Goal: Task Accomplishment & Management: Manage account settings

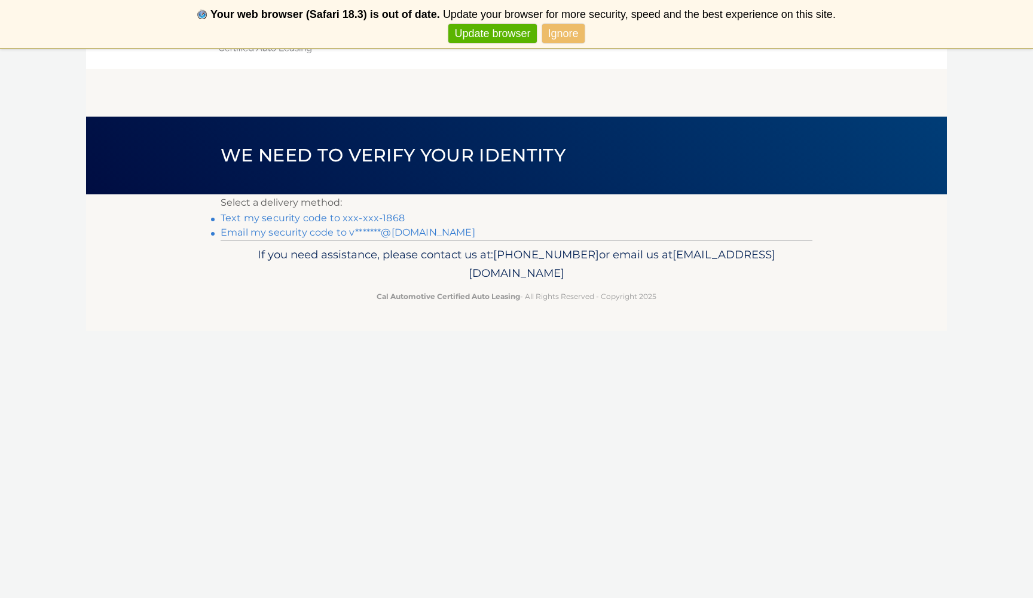
click at [363, 219] on link "Text my security code to xxx-xxx-1868" at bounding box center [313, 217] width 184 height 11
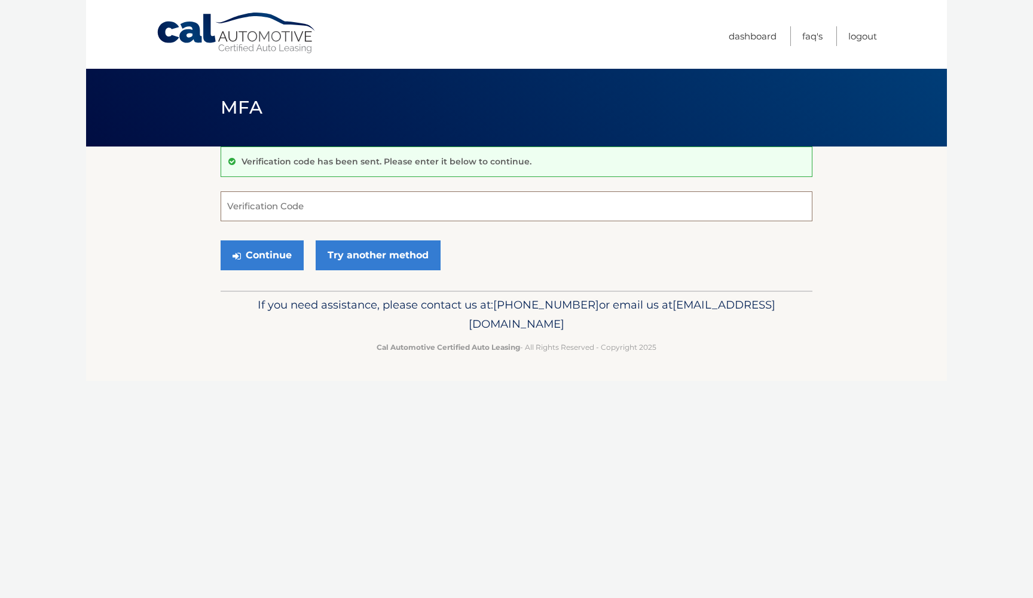
click at [345, 209] on input "Verification Code" at bounding box center [517, 206] width 592 height 30
type input "349902"
click at [275, 248] on button "Continue" at bounding box center [262, 255] width 83 height 30
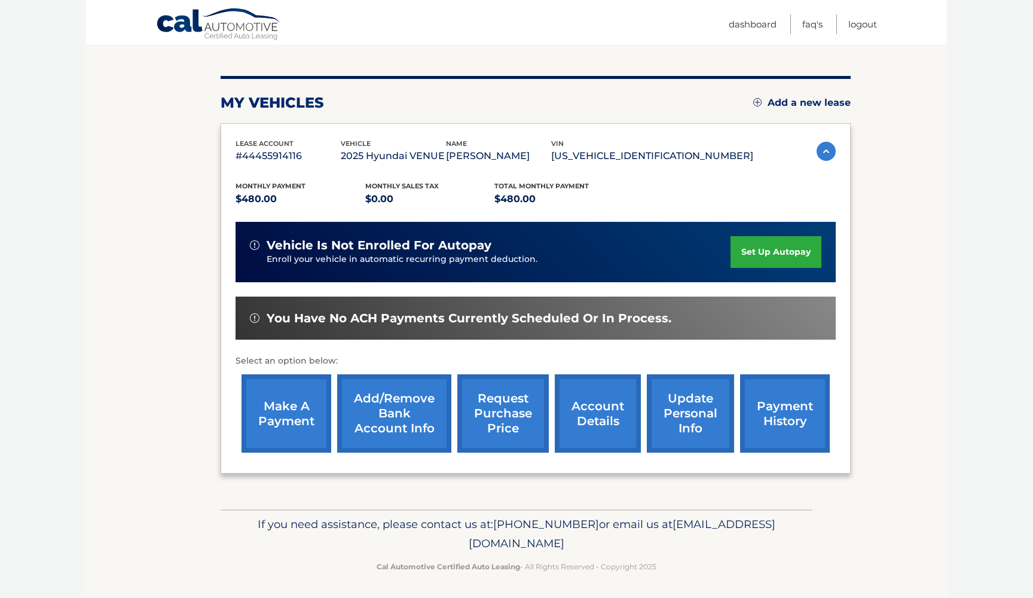
scroll to position [124, 0]
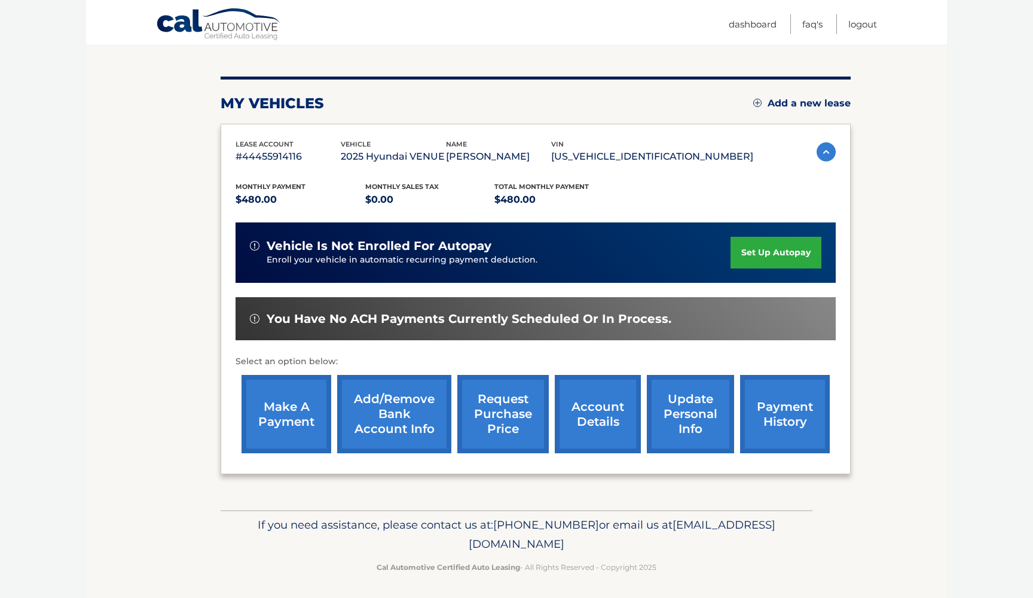
click at [755, 248] on link "set up autopay" at bounding box center [776, 253] width 91 height 32
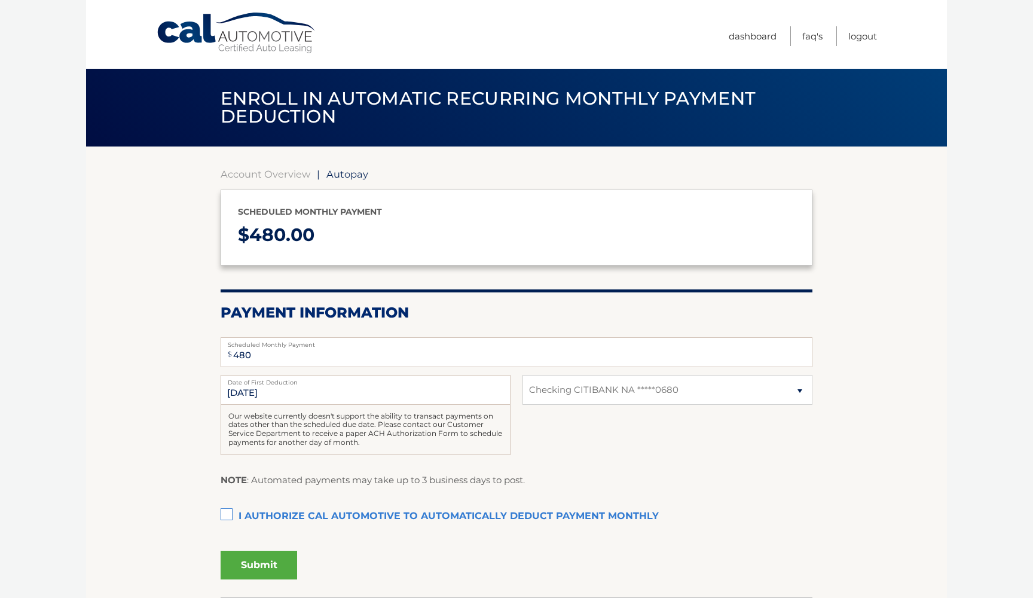
select select "MTI5M2FmN2UtOWM3ZC00NjAzLWIxOWYtYjllNjRhYzc5NGUy"
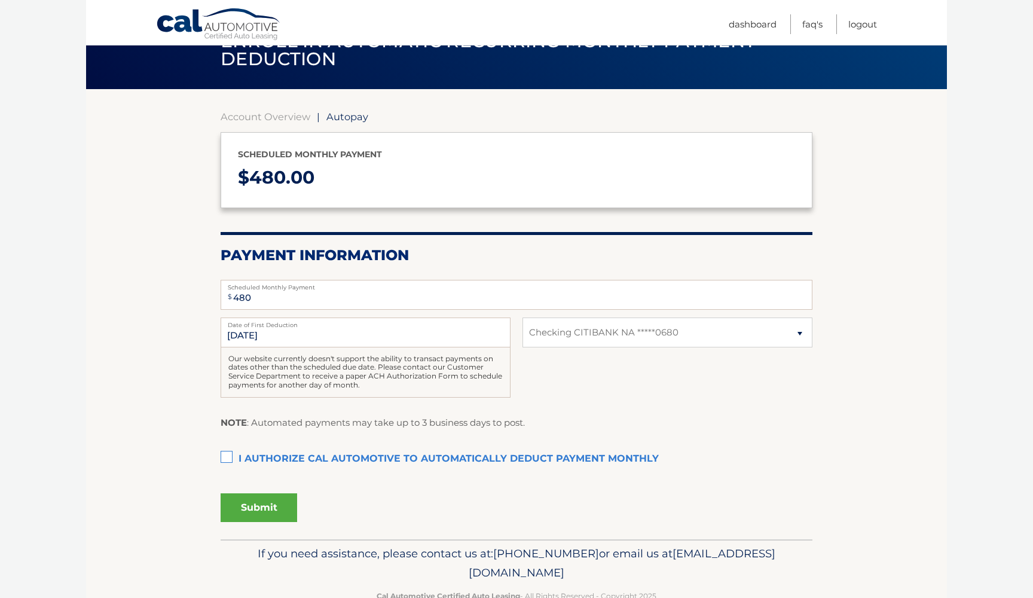
scroll to position [59, 0]
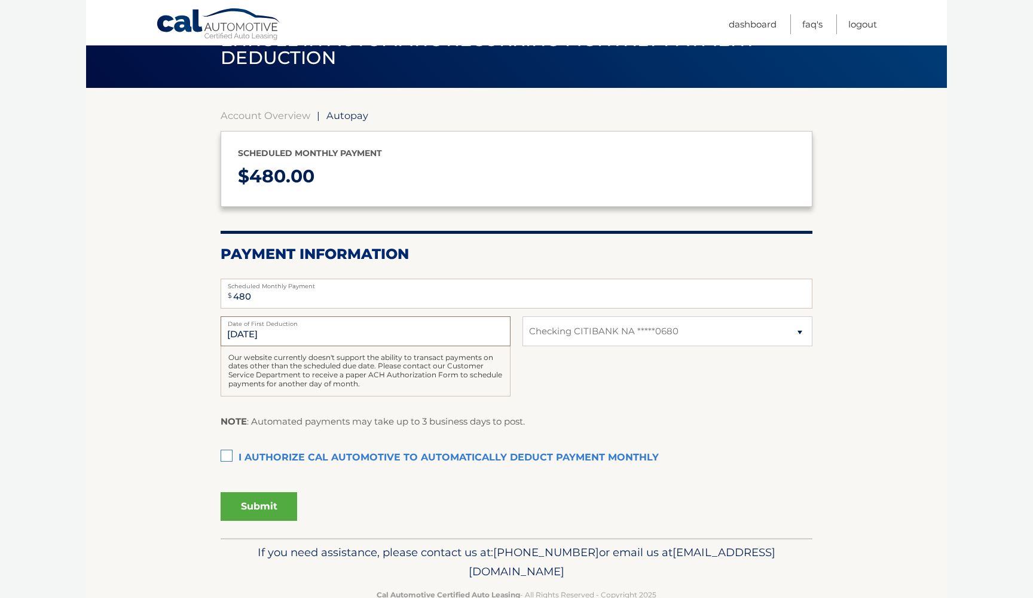
click at [395, 331] on input "9/17/2025" at bounding box center [366, 331] width 290 height 30
click at [361, 327] on input "9/17/2025" at bounding box center [366, 331] width 290 height 30
select select
click at [744, 25] on link "Dashboard" at bounding box center [753, 24] width 48 height 20
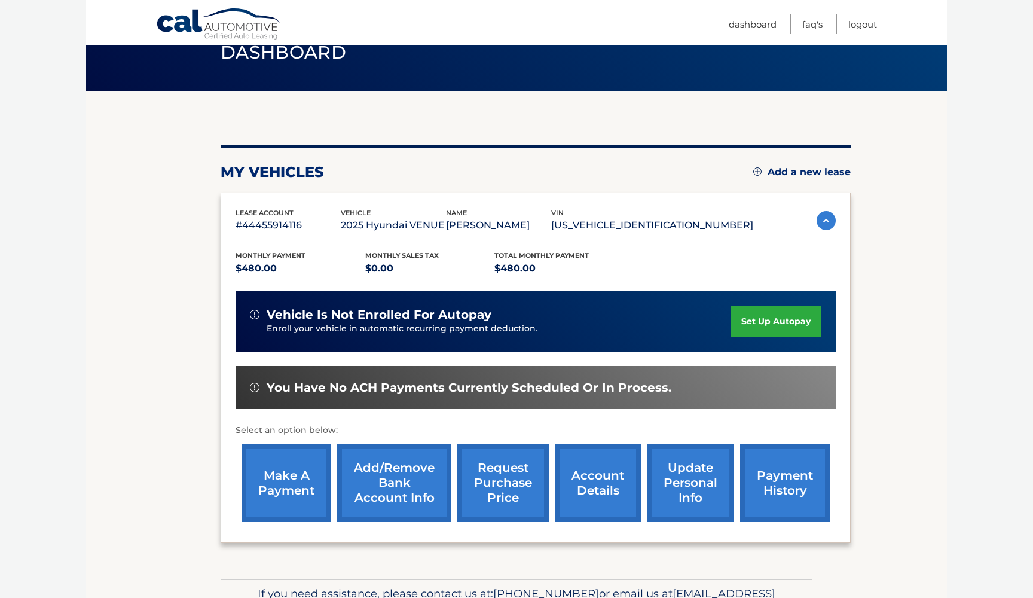
scroll to position [58, 0]
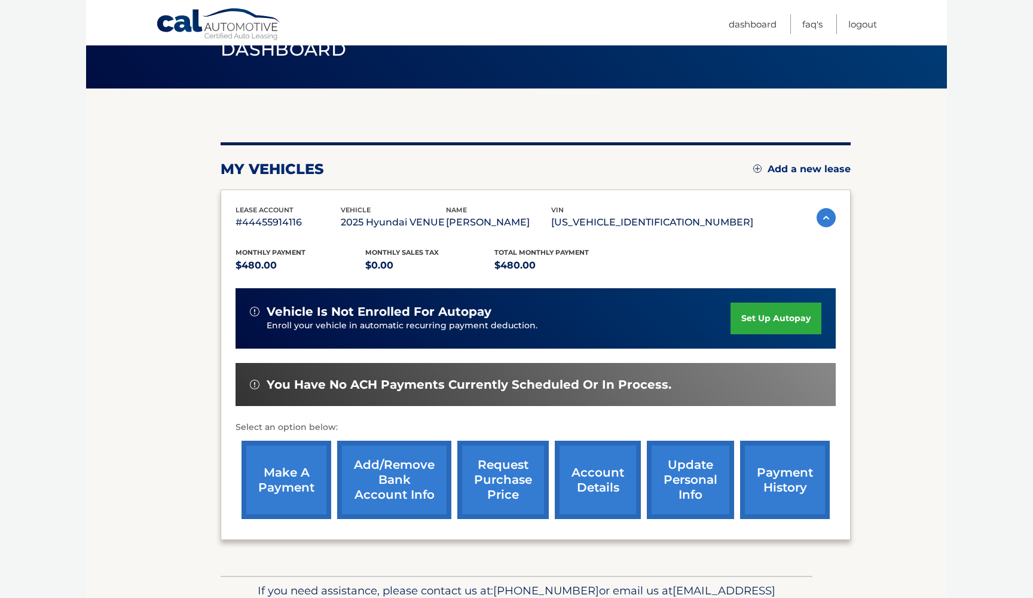
click at [513, 476] on link "request purchase price" at bounding box center [504, 480] width 92 height 78
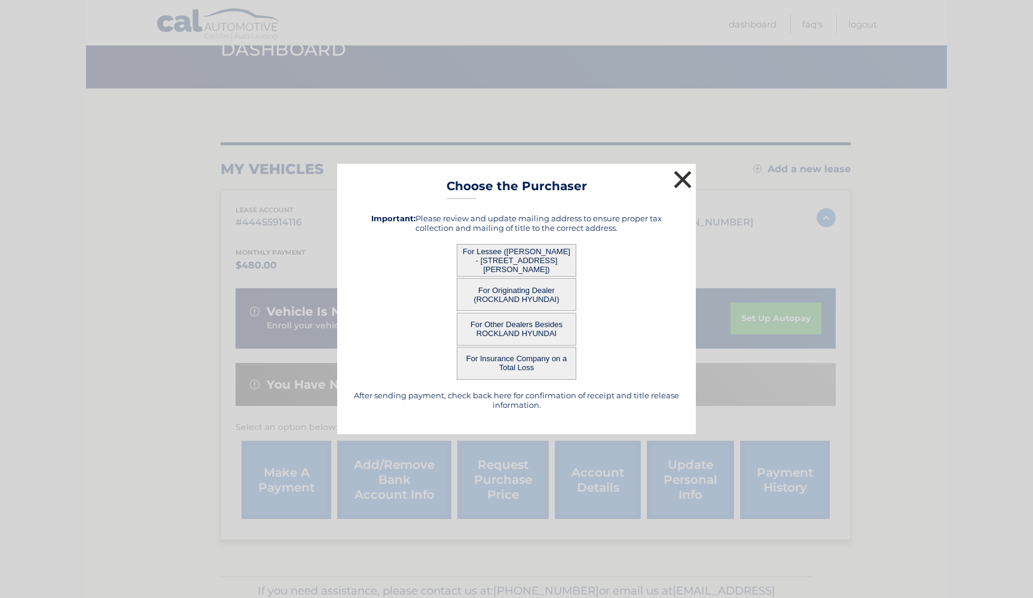
click at [690, 181] on button "×" at bounding box center [683, 179] width 24 height 24
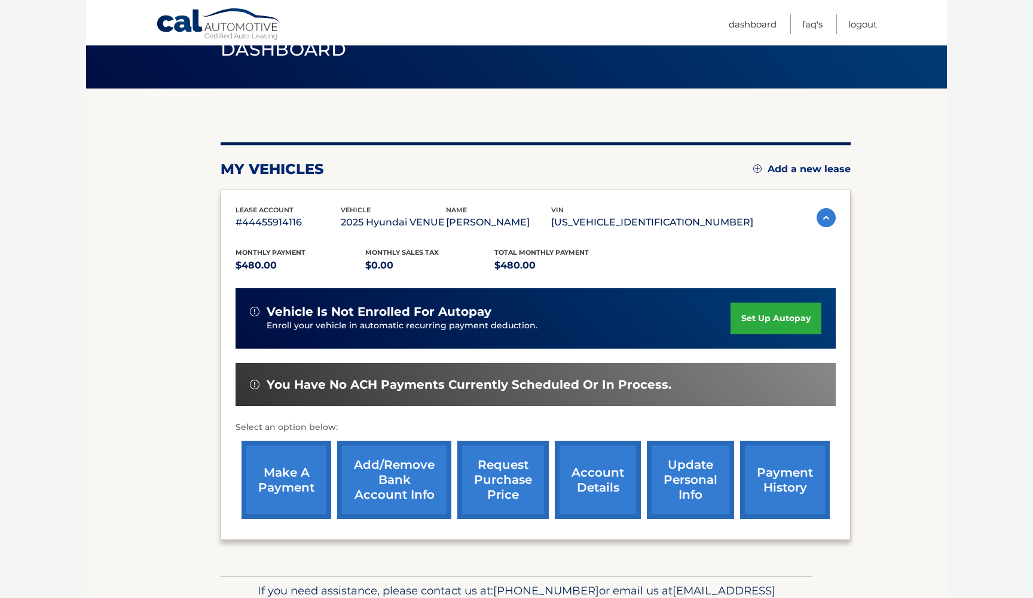
scroll to position [116, 0]
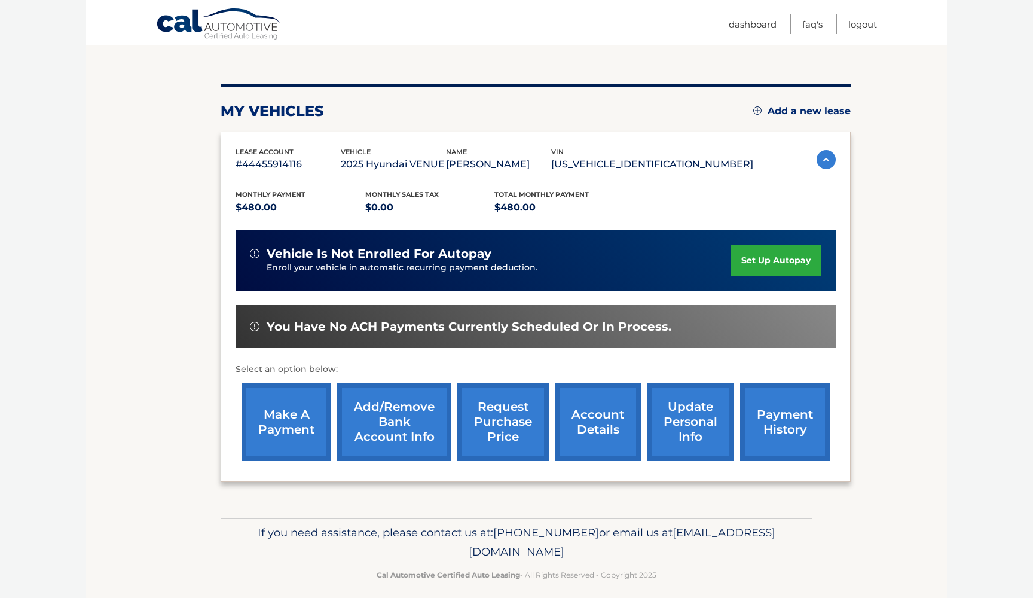
click at [389, 421] on link "Add/Remove bank account info" at bounding box center [394, 422] width 114 height 78
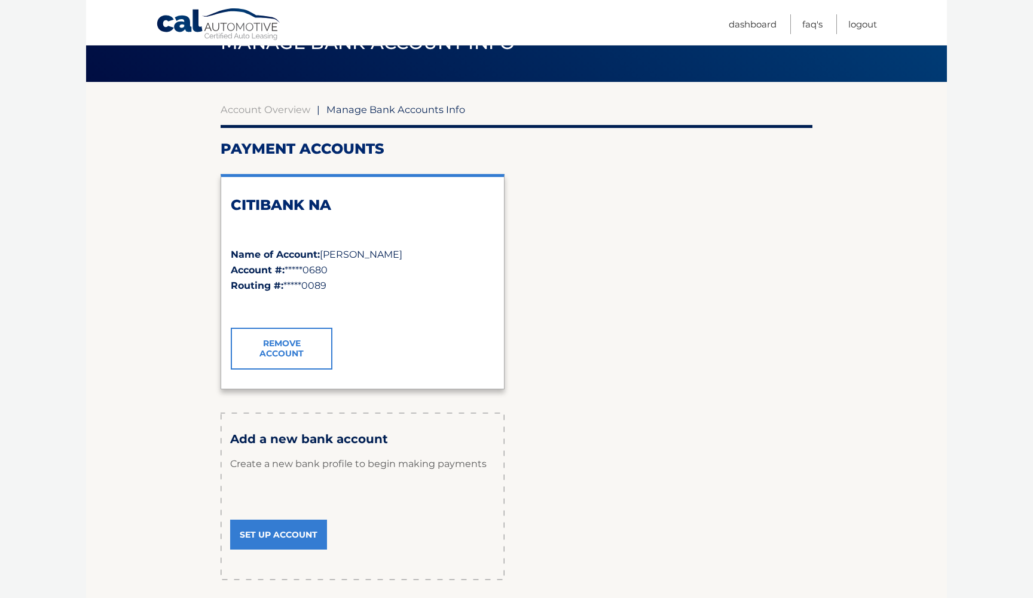
scroll to position [65, 0]
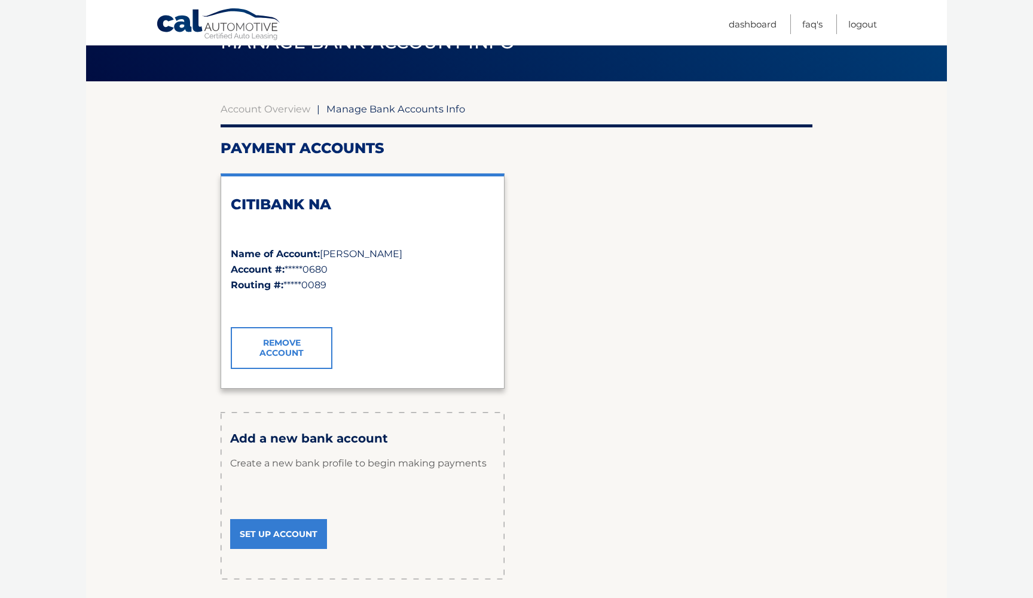
click at [285, 540] on link "Set Up Account" at bounding box center [278, 534] width 97 height 30
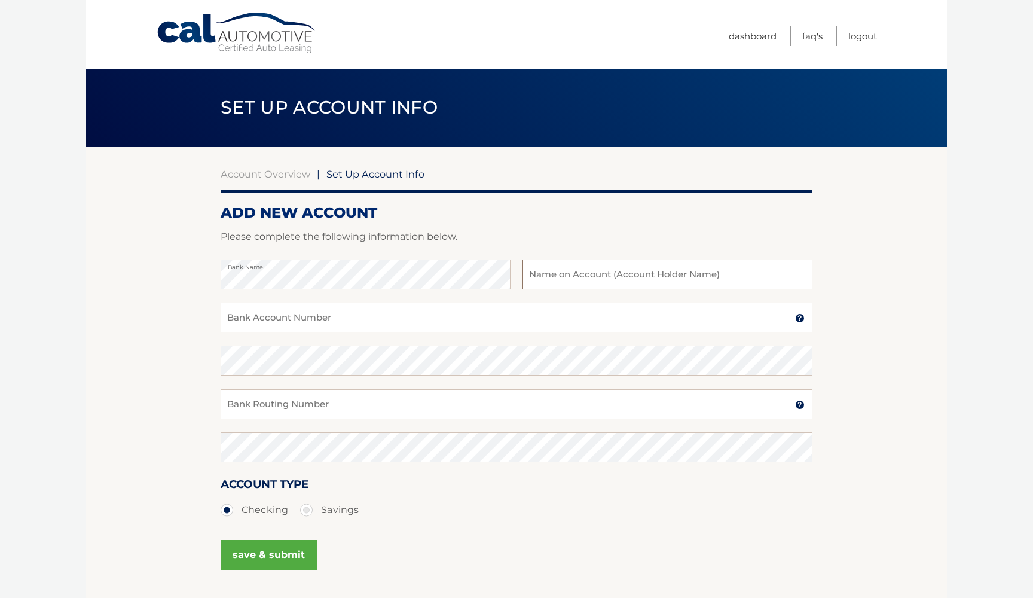
click at [579, 275] on input "text" at bounding box center [668, 275] width 290 height 30
type input "Amogh vaz"
click at [480, 320] on input "Bank Account Number" at bounding box center [517, 318] width 592 height 30
paste input "9892162083"
type input "9892162083"
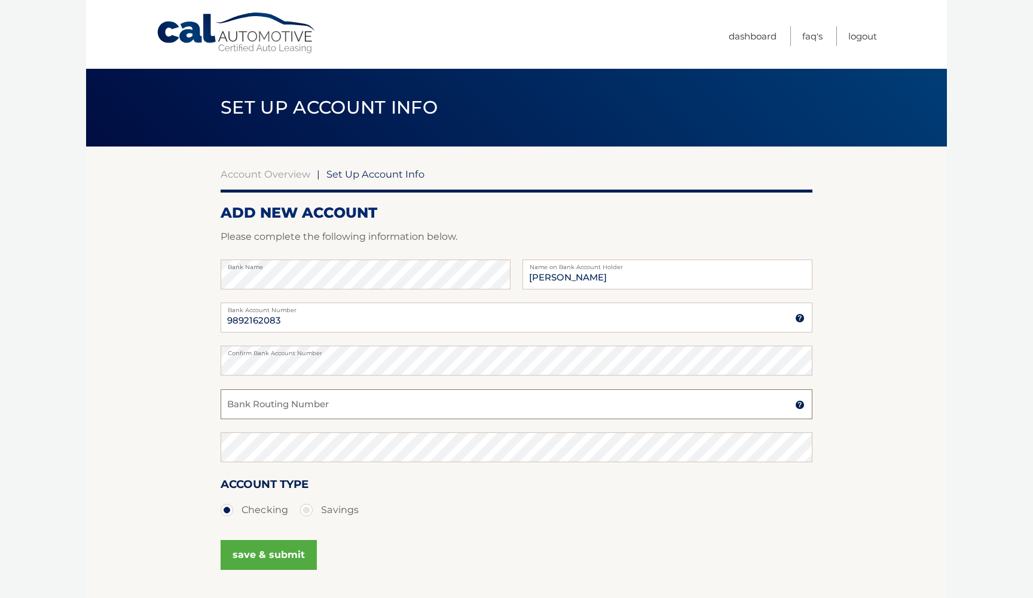
click at [288, 404] on input "Bank Routing Number" at bounding box center [517, 404] width 592 height 30
paste input "022000046"
type input "022000046"
click at [289, 559] on button "save & submit" at bounding box center [269, 555] width 96 height 30
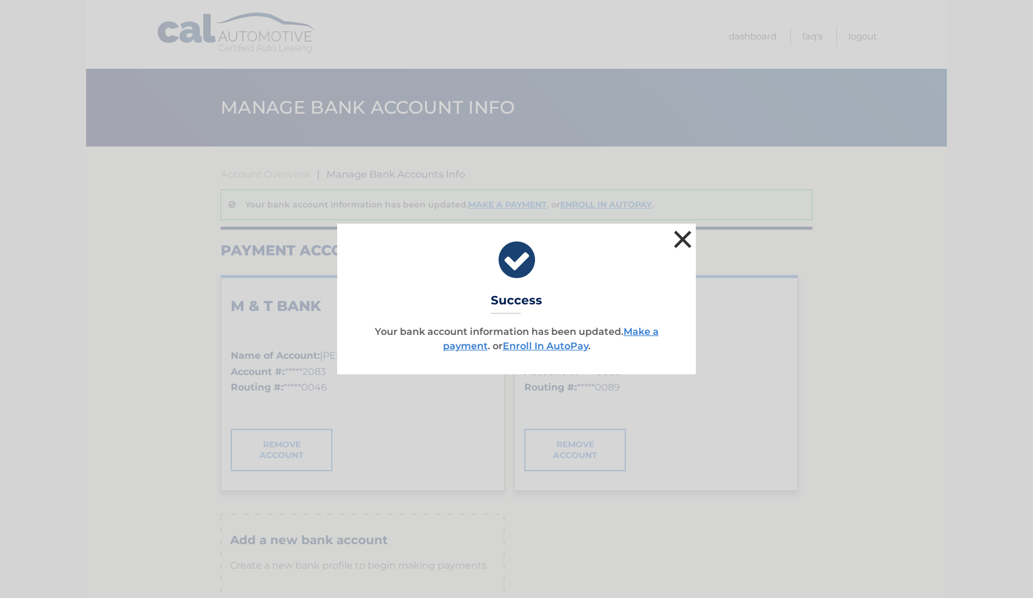
click at [681, 236] on button "×" at bounding box center [683, 239] width 24 height 24
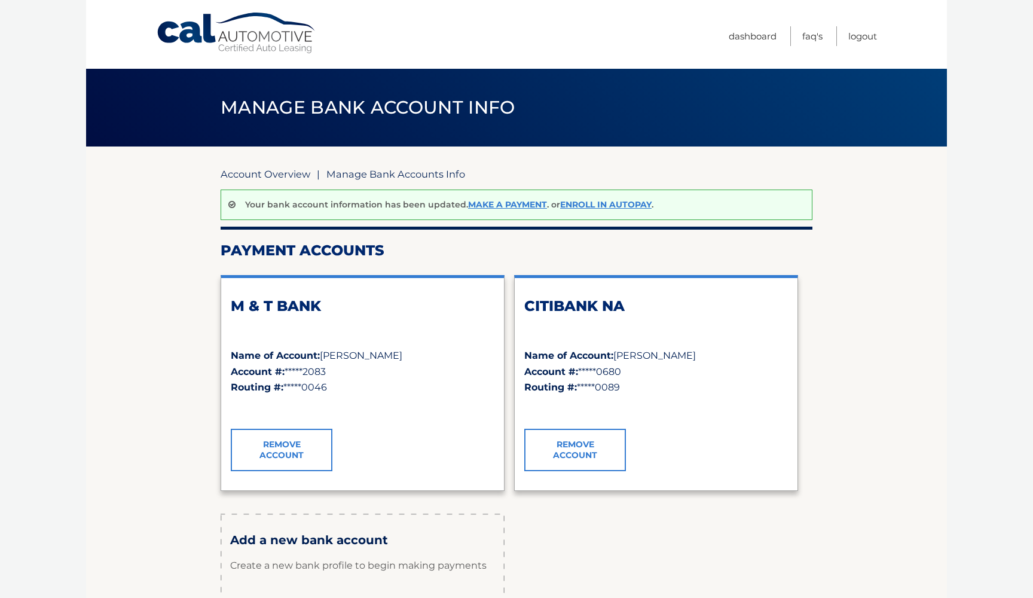
click at [264, 172] on link "Account Overview" at bounding box center [266, 174] width 90 height 12
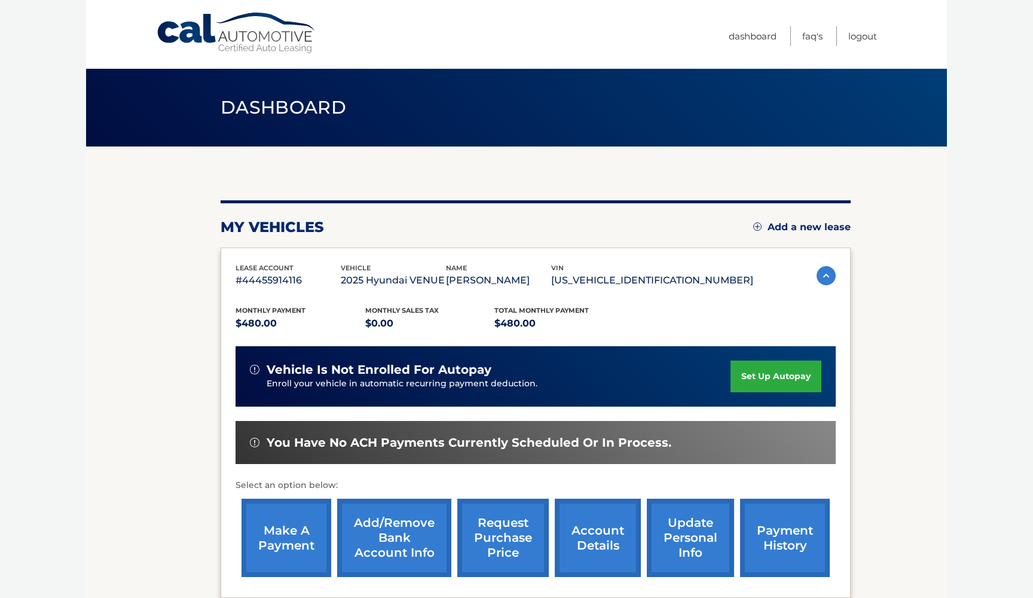
click at [639, 379] on p "Enroll your vehicle in automatic recurring payment deduction." at bounding box center [499, 383] width 464 height 13
click at [769, 375] on link "set up autopay" at bounding box center [776, 377] width 91 height 32
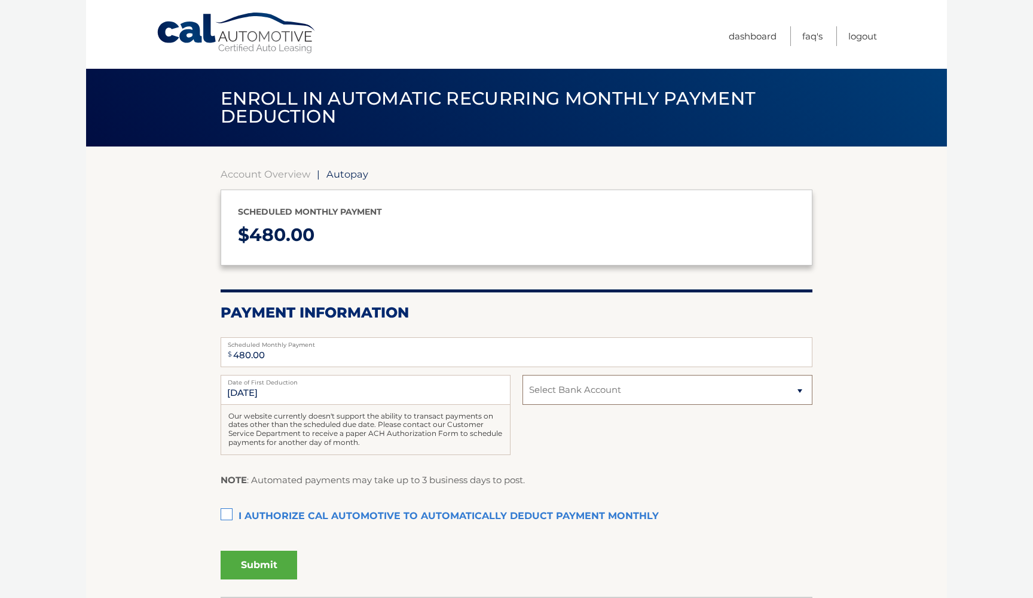
select select "YjM4ZTY2ZmMtN2UzMS00ZGI2LWEyN2QtMGFiYTRmNjNjYTMz"
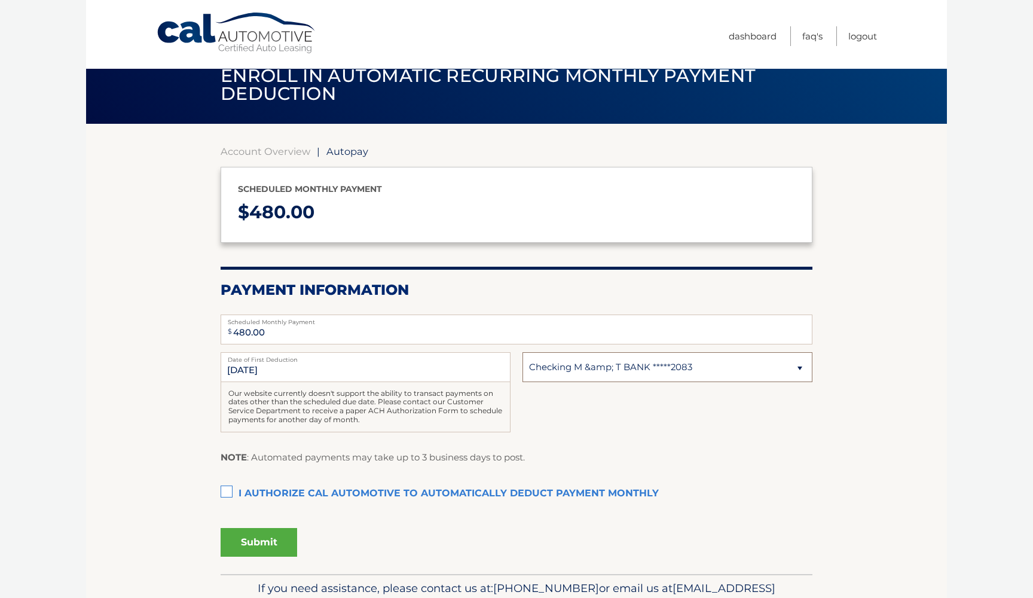
scroll to position [28, 0]
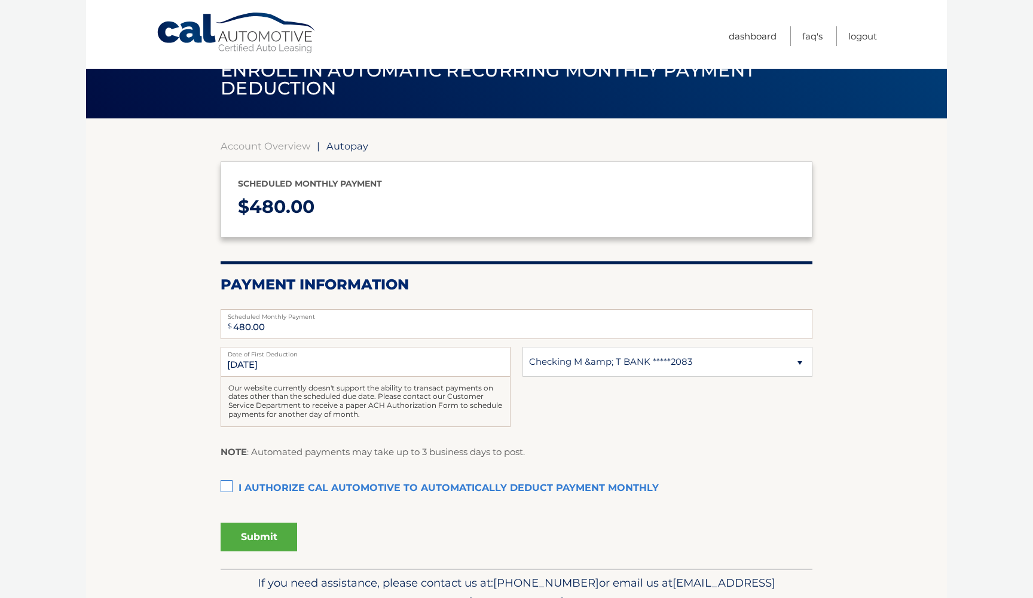
click at [227, 486] on label "I authorize cal automotive to automatically deduct payment monthly This checkbo…" at bounding box center [517, 489] width 592 height 24
click at [0, 0] on input "I authorize cal automotive to automatically deduct payment monthly This checkbo…" at bounding box center [0, 0] width 0 height 0
click at [260, 532] on button "Submit" at bounding box center [259, 537] width 77 height 29
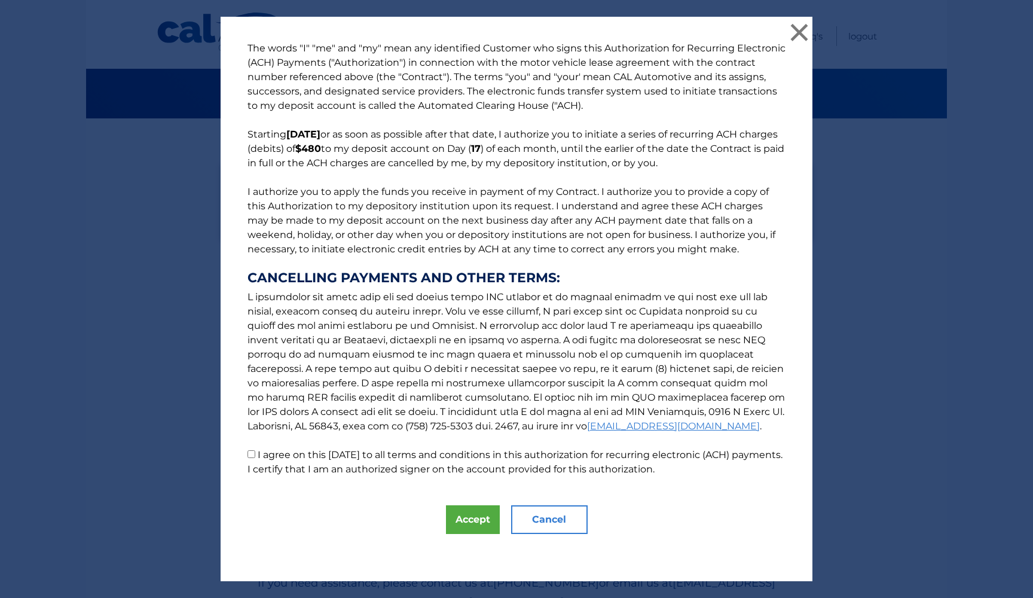
click at [252, 455] on input "I agree on this [DATE] to all terms and conditions in this authorization for re…" at bounding box center [252, 454] width 8 height 8
checkbox input "true"
click at [470, 515] on button "Accept" at bounding box center [473, 519] width 54 height 29
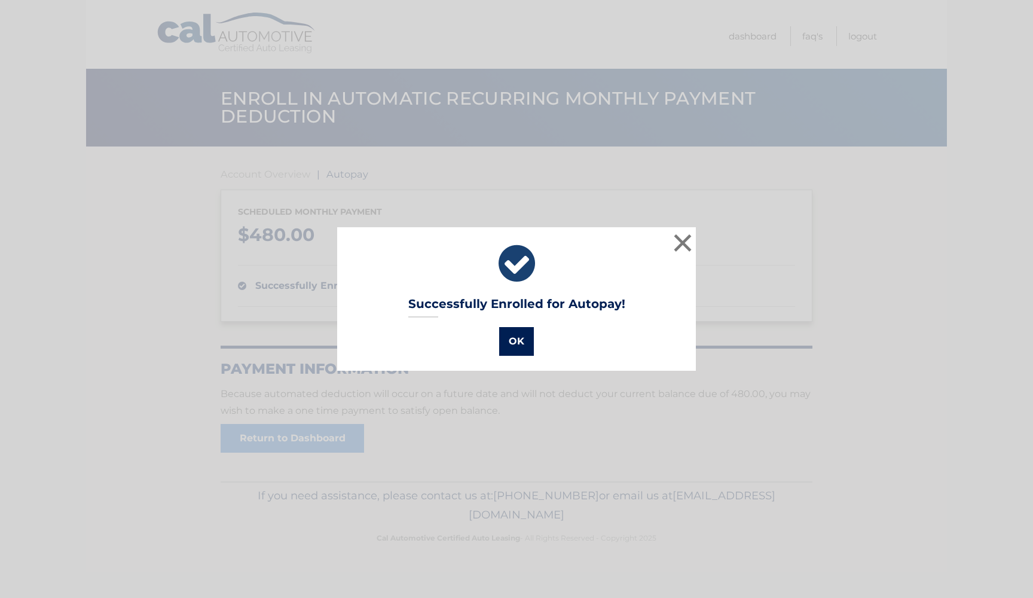
click at [519, 338] on button "OK" at bounding box center [516, 341] width 35 height 29
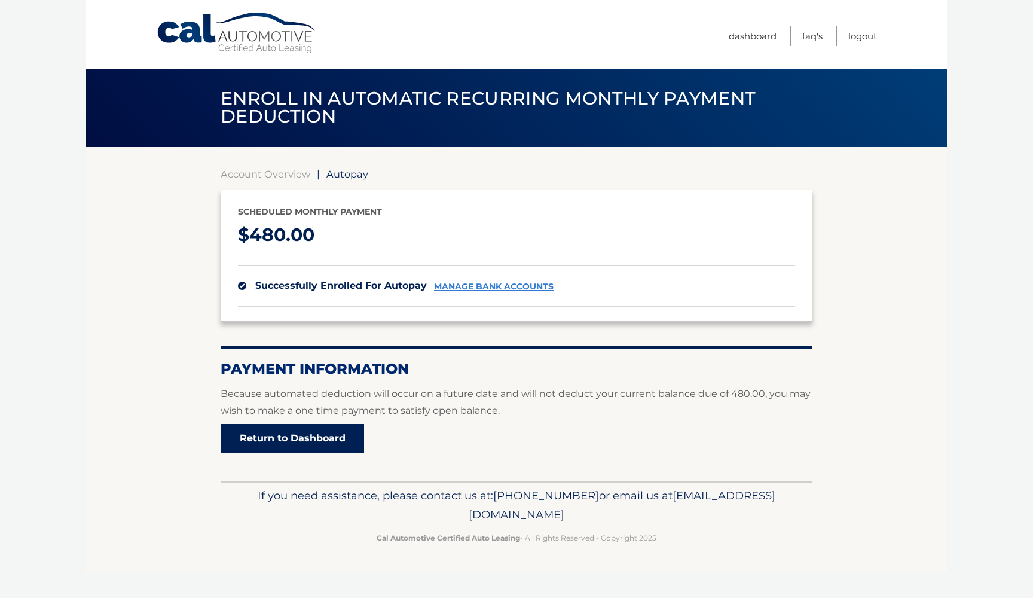
click at [313, 431] on link "Return to Dashboard" at bounding box center [293, 438] width 144 height 29
